Goal: Transaction & Acquisition: Purchase product/service

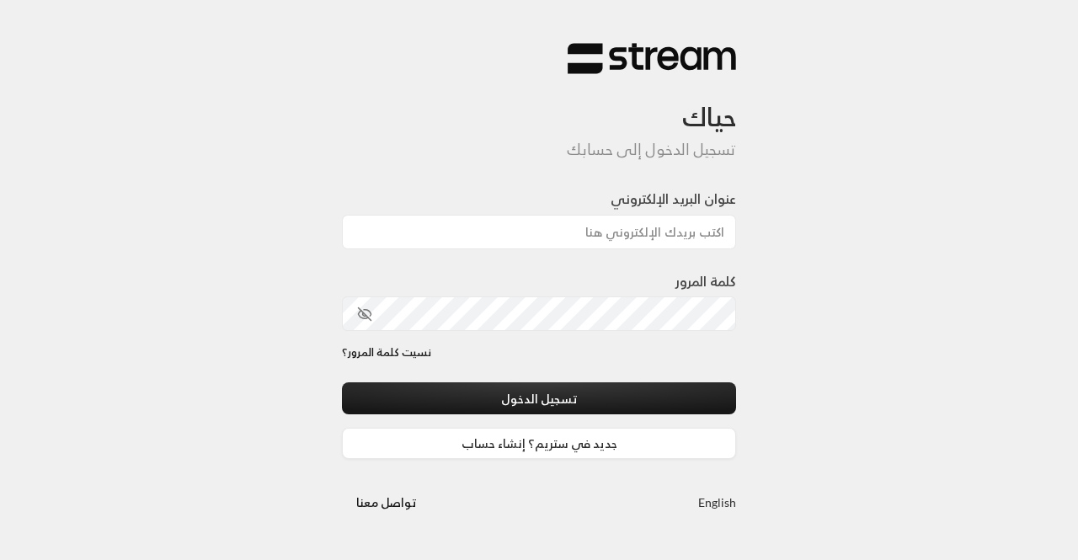
type input "[EMAIL_ADDRESS][DOMAIN_NAME]"
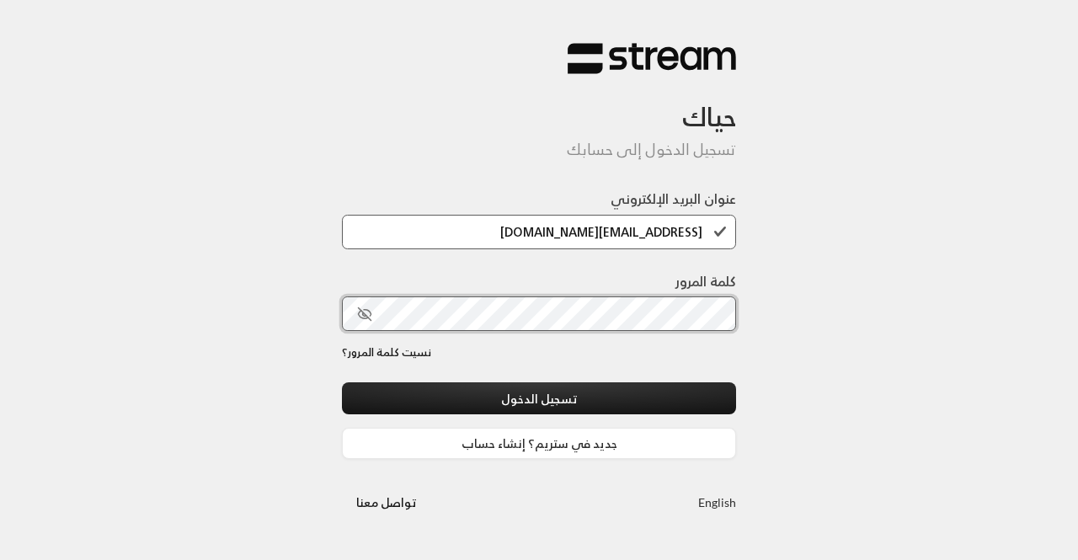
click at [342, 382] on button "تسجيل الدخول" at bounding box center [539, 397] width 394 height 31
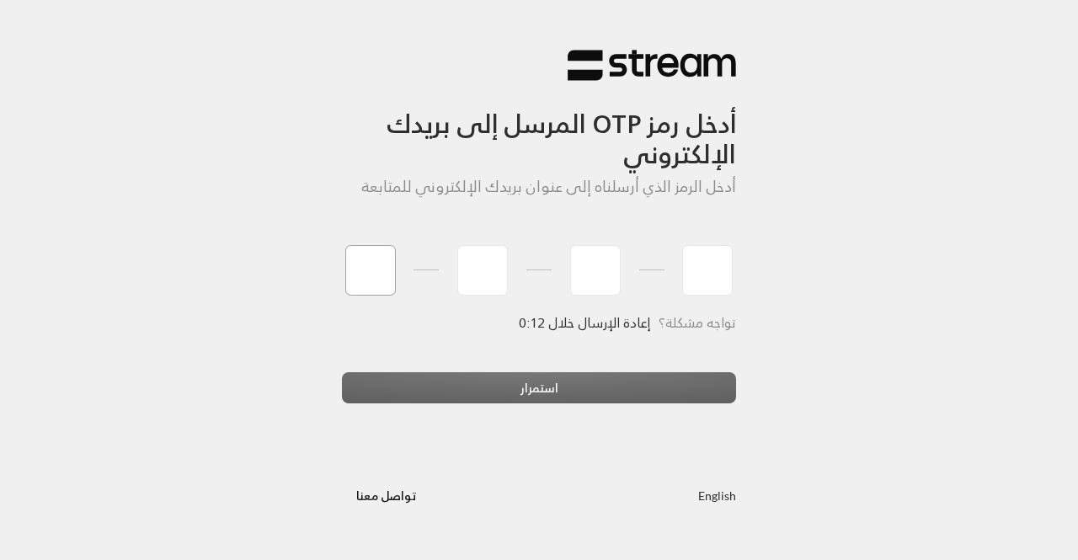
paste input "4"
type input "4"
type input "5"
type input "4"
type input "8"
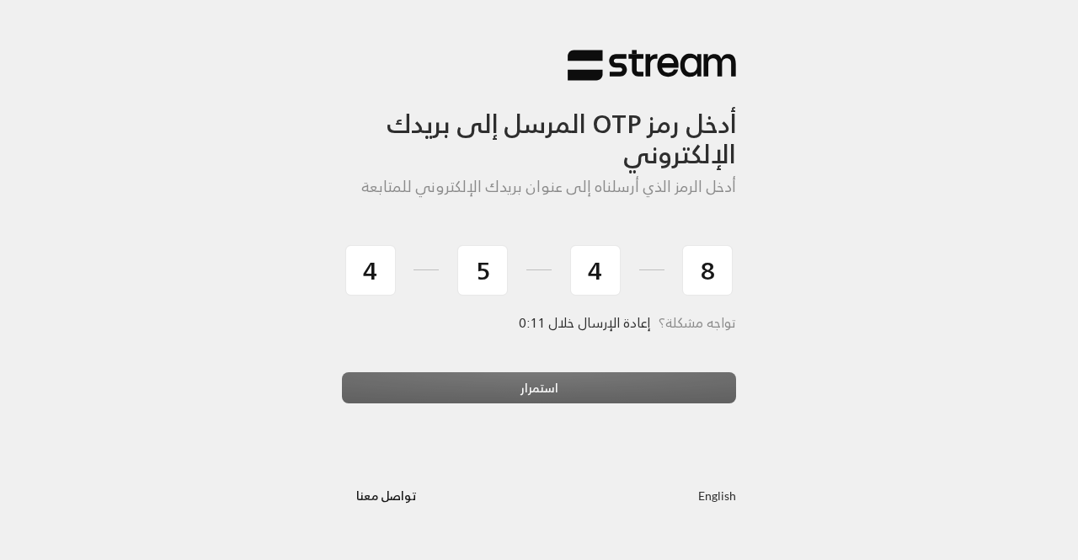
click at [488, 385] on div "استمرار" at bounding box center [539, 394] width 394 height 45
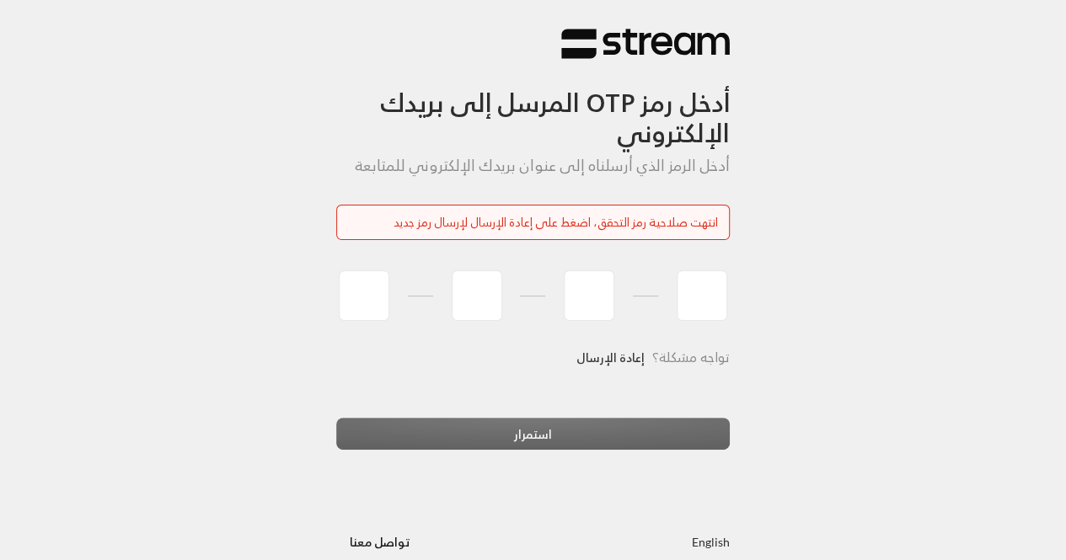
click at [612, 363] on link "إعادة الإرسال" at bounding box center [610, 357] width 68 height 35
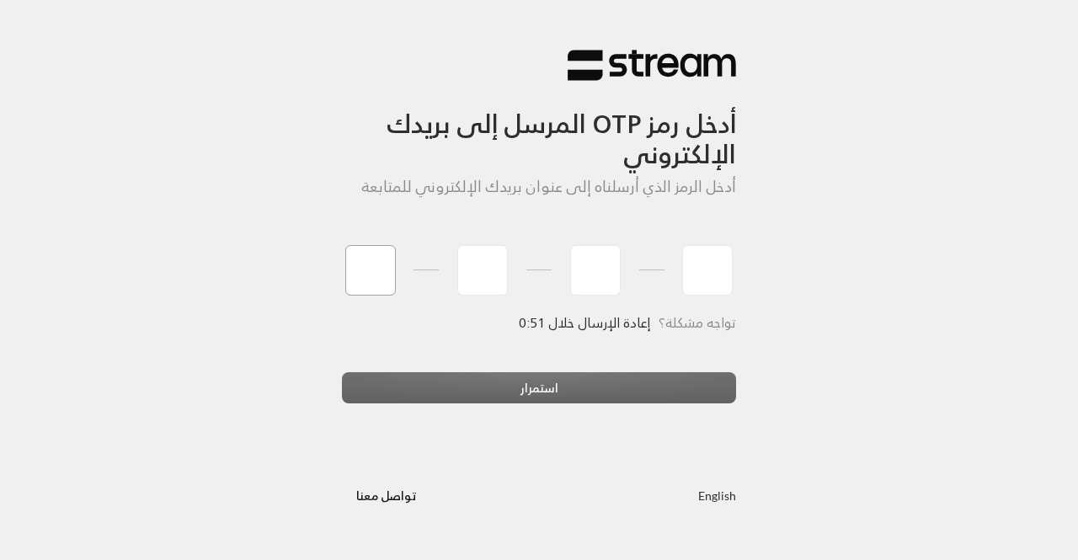
type input "0"
type input "9"
type input "5"
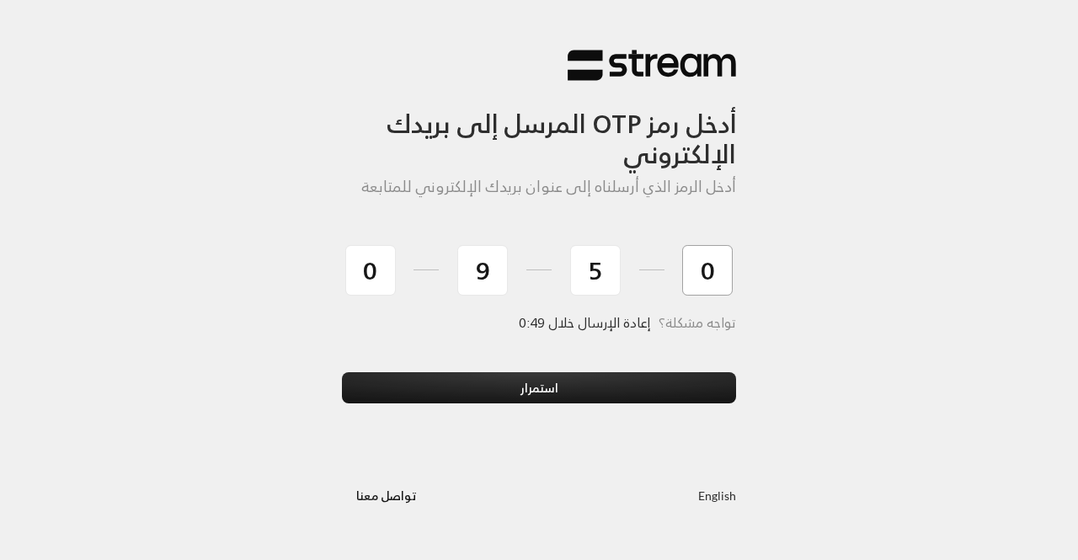
type input "0"
click at [342, 372] on button "استمرار" at bounding box center [539, 387] width 394 height 31
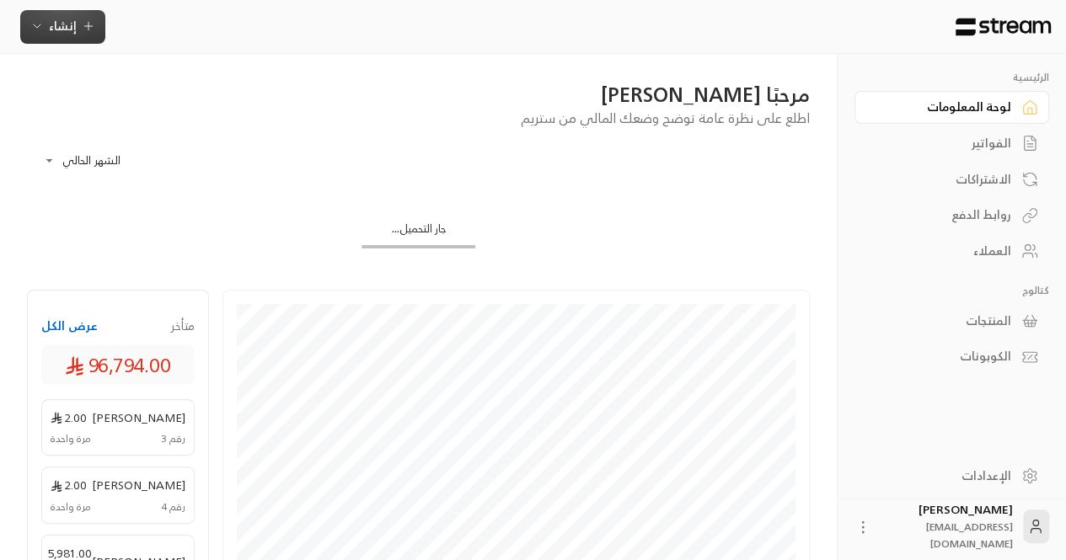
click at [79, 17] on span "إنشاء" at bounding box center [62, 25] width 65 height 21
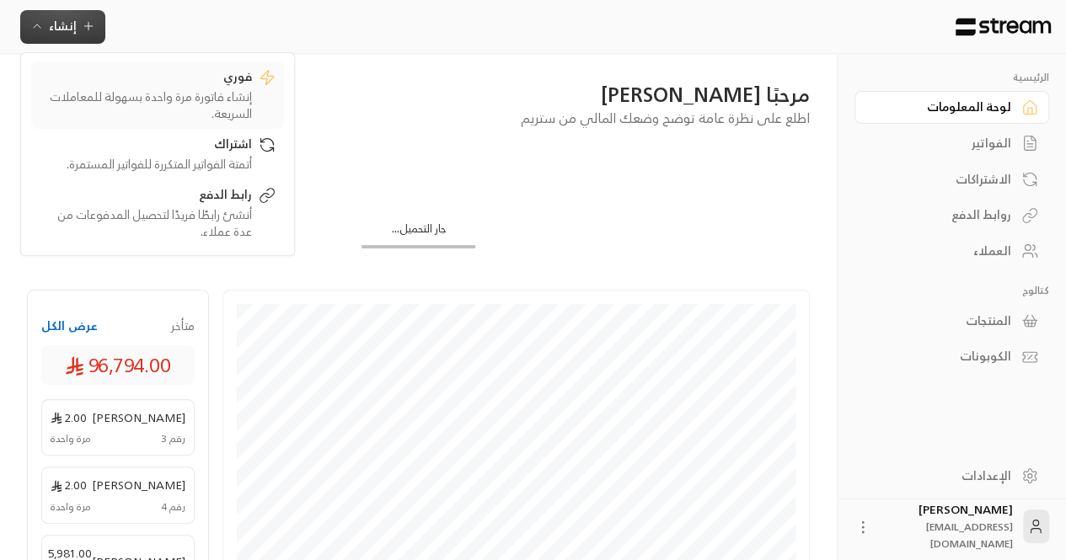
click at [147, 109] on div "إنشاء فاتورة مرة واحدة بسهولة للمعاملات السريعة." at bounding box center [146, 105] width 212 height 34
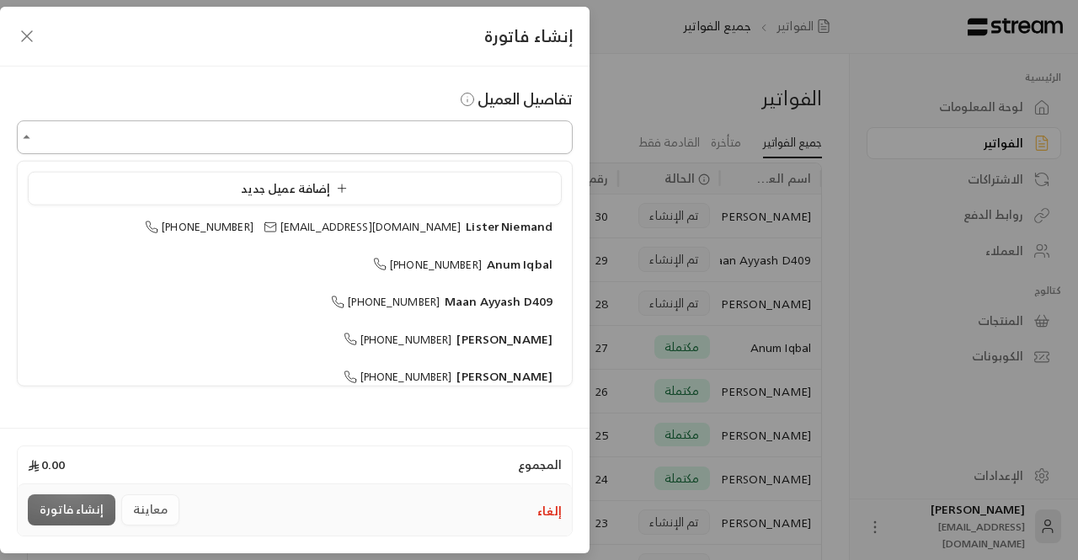
click at [372, 127] on input "اختر العميل" at bounding box center [295, 137] width 556 height 29
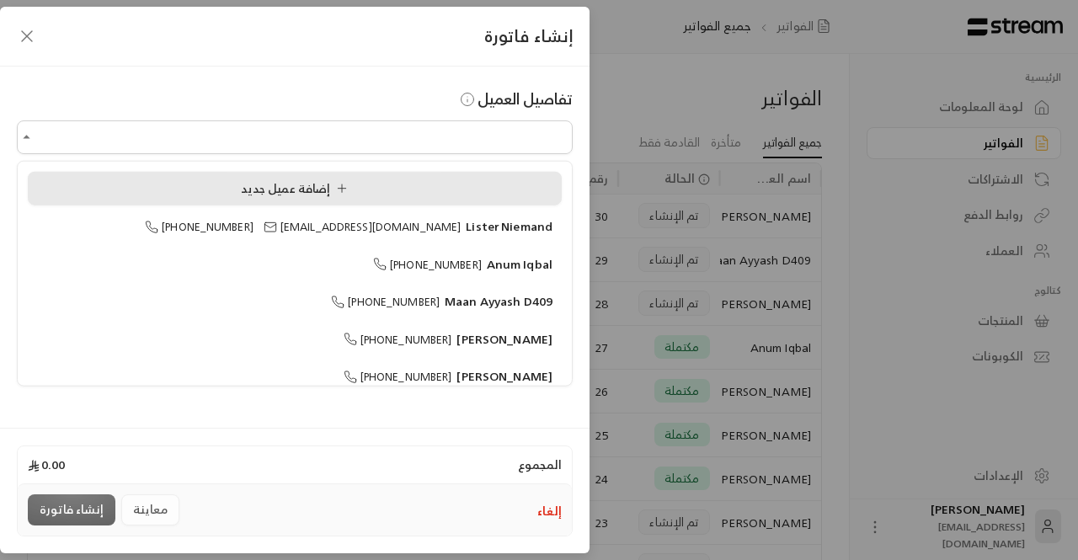
click at [356, 178] on li "إضافة عميل جديد" at bounding box center [295, 189] width 534 height 34
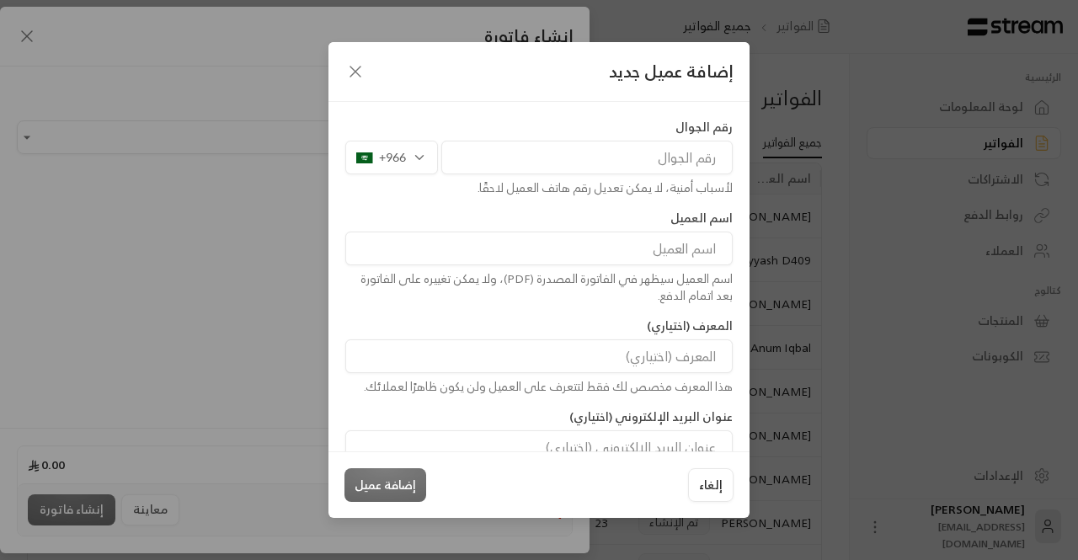
click at [578, 155] on input "tel" at bounding box center [586, 158] width 291 height 34
paste input "540320516"
type input "540320516"
click at [514, 238] on input at bounding box center [538, 249] width 387 height 34
click at [430, 241] on input at bounding box center [538, 249] width 387 height 34
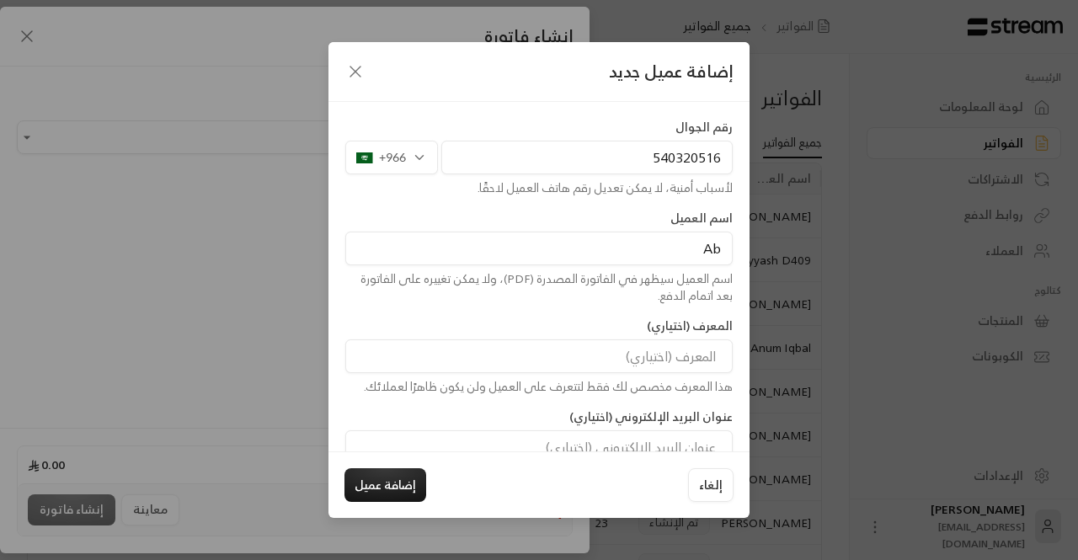
type input "A"
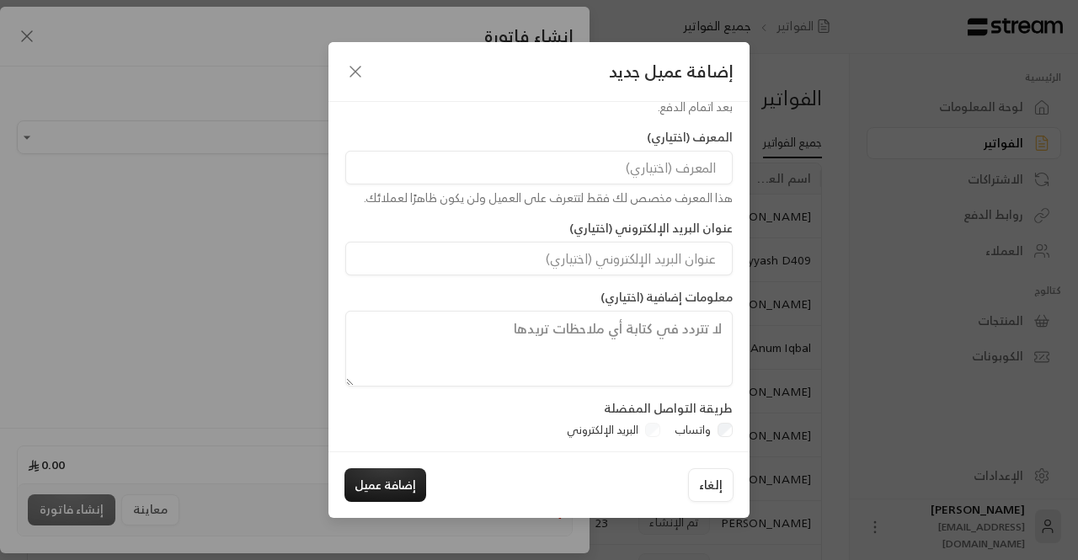
scroll to position [191, 0]
type input "[PERSON_NAME]"
click at [418, 473] on button "إضافة عميل" at bounding box center [386, 485] width 82 height 34
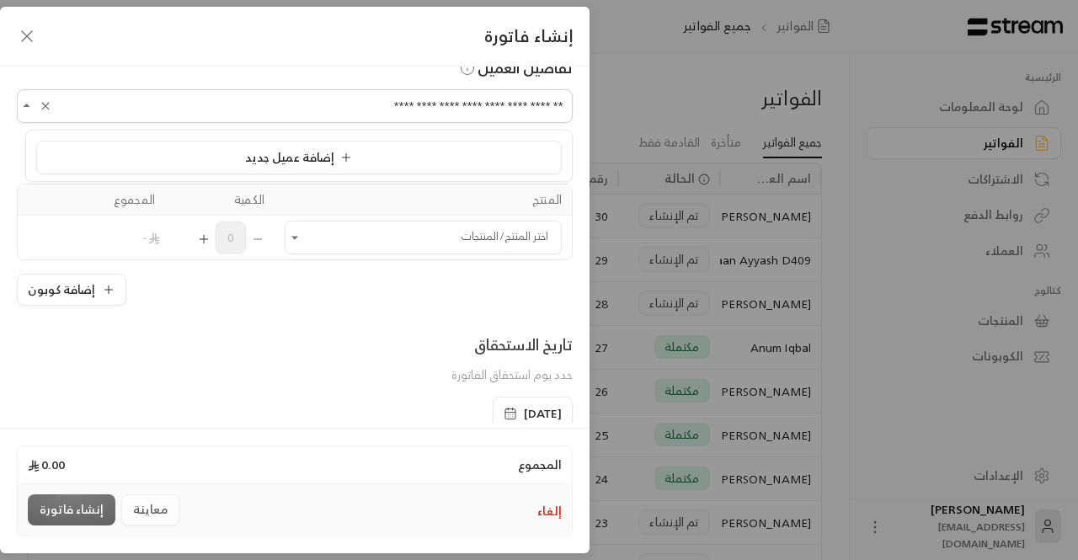
scroll to position [30, 0]
type input "**********"
click at [361, 236] on input "اختر العميل" at bounding box center [423, 238] width 277 height 29
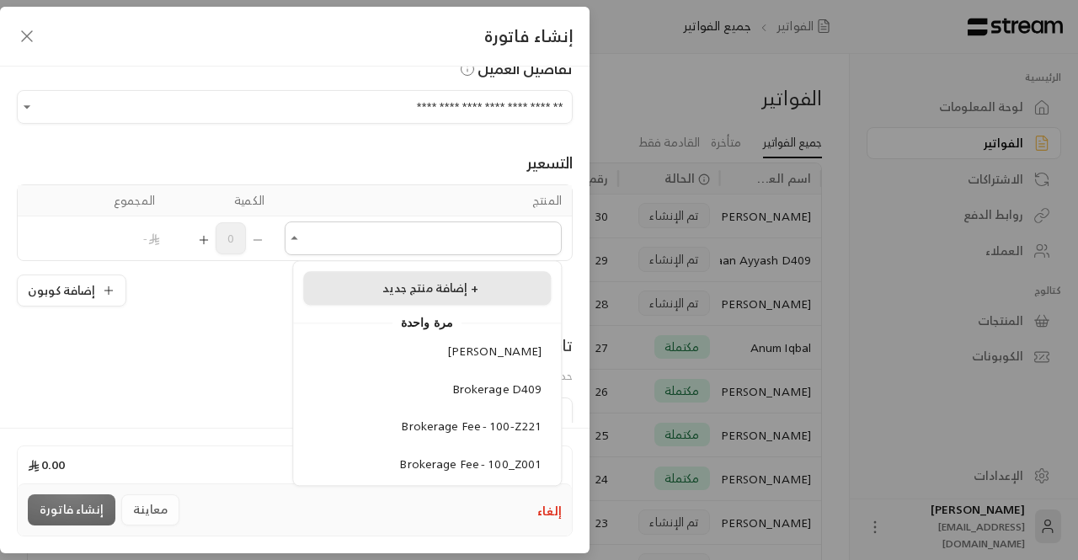
click at [347, 289] on div "إضافة منتج جديد +" at bounding box center [427, 289] width 229 height 18
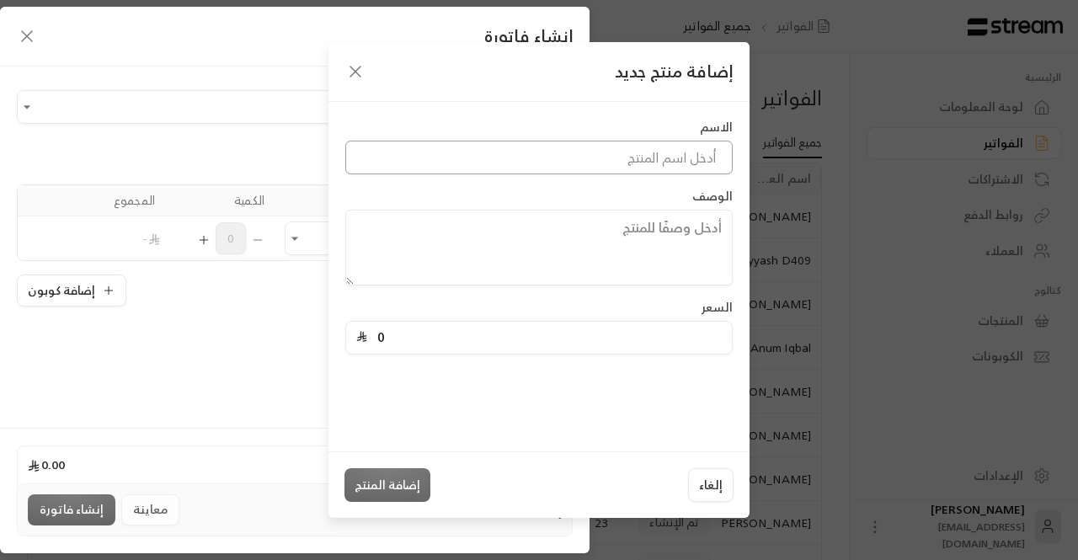
click at [548, 147] on input at bounding box center [538, 158] width 387 height 34
type input "Brokerage B104"
click at [556, 334] on input "0" at bounding box center [544, 338] width 355 height 32
paste input "tel"
click at [534, 336] on input "0" at bounding box center [544, 338] width 355 height 32
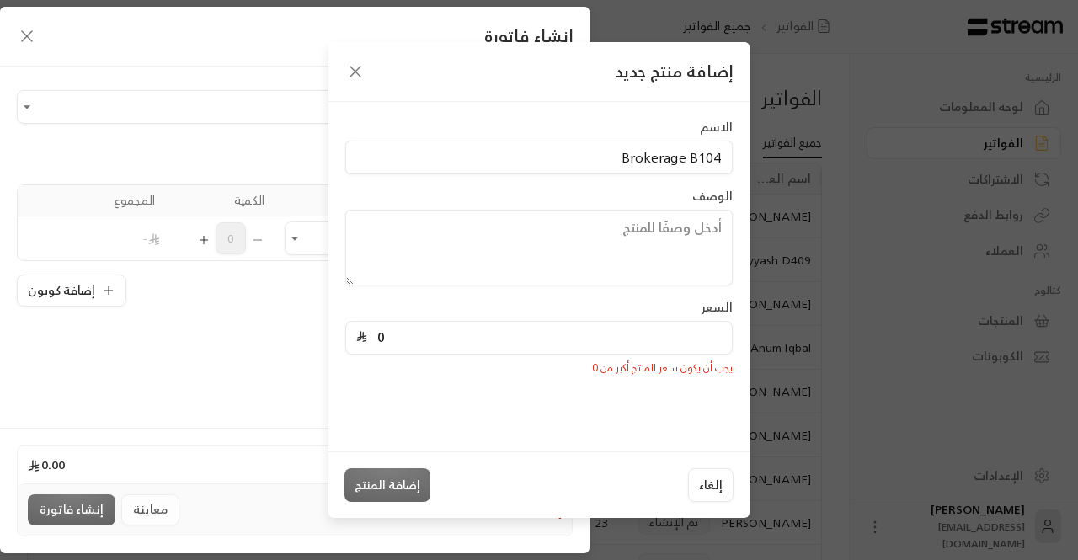
paste input "tel"
click at [534, 336] on input "0" at bounding box center [544, 338] width 355 height 32
paste input "5134.75"
type input "5134.75"
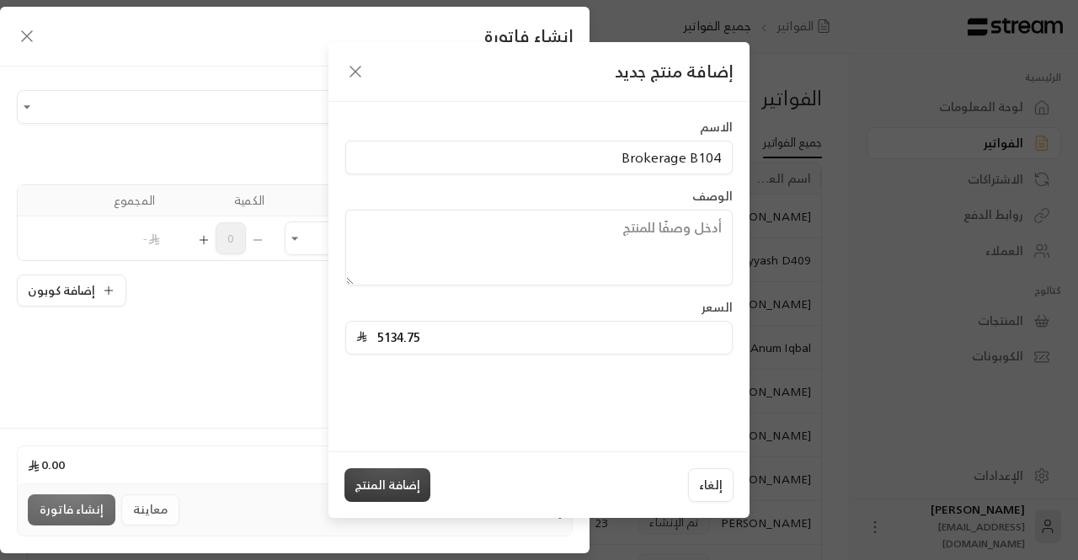
click at [420, 484] on button "إضافة المنتج" at bounding box center [388, 485] width 86 height 34
type input "0"
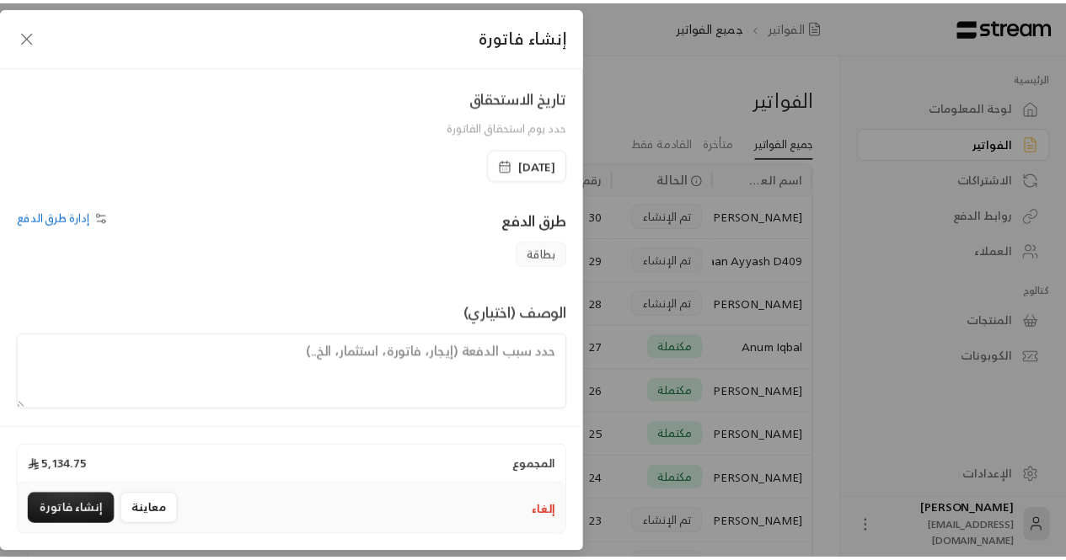
scroll to position [328, 0]
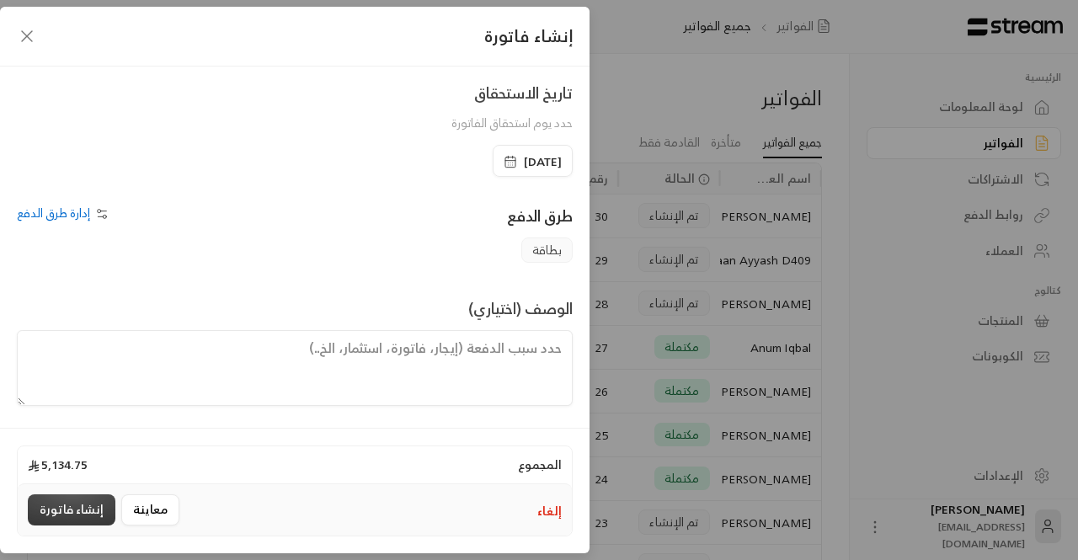
click at [84, 511] on button "إنشاء فاتورة" at bounding box center [72, 509] width 88 height 31
